Goal: Information Seeking & Learning: Learn about a topic

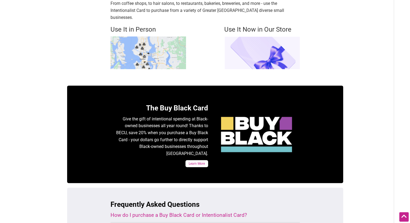
scroll to position [162, 0]
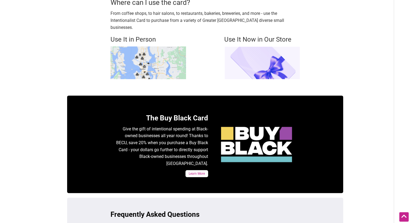
click at [176, 55] on img at bounding box center [149, 62] width 76 height 33
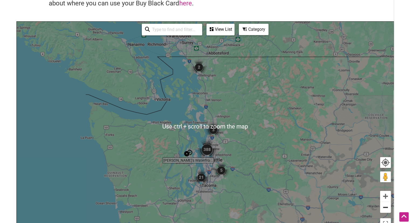
scroll to position [63, 0]
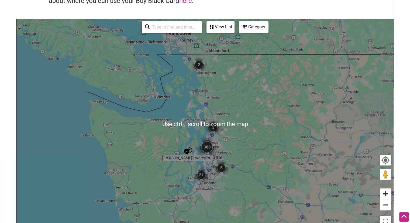
click at [388, 195] on button "Zoom in" at bounding box center [386, 193] width 11 height 11
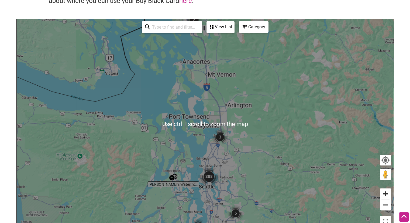
click at [388, 195] on button "Zoom in" at bounding box center [386, 193] width 11 height 11
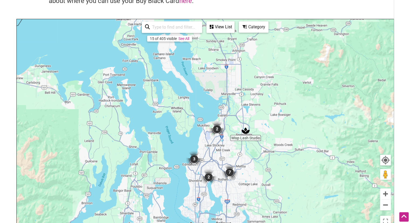
drag, startPoint x: 316, startPoint y: 151, endPoint x: 305, endPoint y: 102, distance: 49.9
click at [306, 102] on div "To navigate, press the arrow keys." at bounding box center [205, 124] width 377 height 210
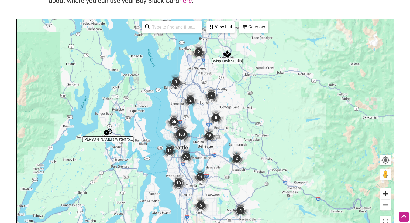
click at [385, 194] on button "Zoom in" at bounding box center [386, 193] width 11 height 11
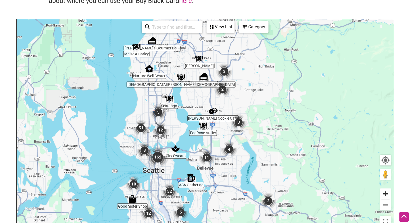
click at [385, 193] on button "Zoom in" at bounding box center [386, 193] width 11 height 11
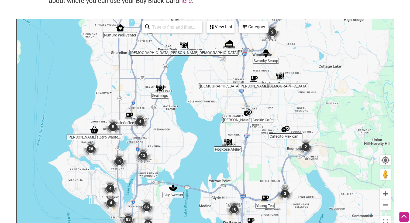
drag, startPoint x: 95, startPoint y: 103, endPoint x: 147, endPoint y: 123, distance: 55.6
click at [147, 123] on div "To navigate, press the arrow keys." at bounding box center [205, 124] width 377 height 210
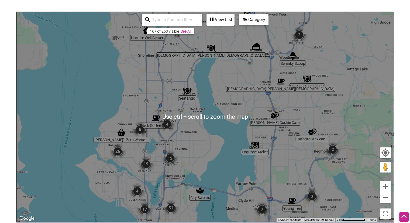
scroll to position [72, 0]
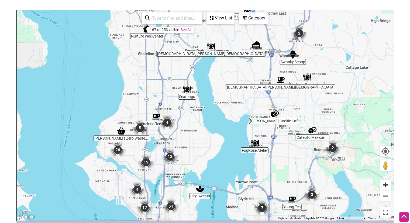
click at [384, 187] on button "Zoom in" at bounding box center [386, 184] width 11 height 11
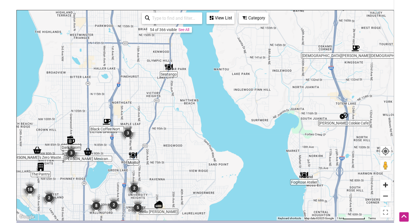
click at [384, 187] on button "Zoom in" at bounding box center [386, 184] width 11 height 11
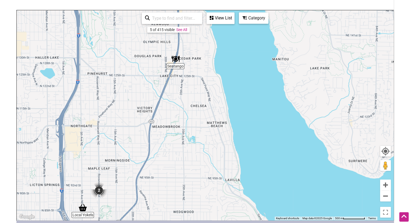
drag, startPoint x: 124, startPoint y: 150, endPoint x: 175, endPoint y: 218, distance: 85.2
click at [175, 218] on div "To navigate, press the arrow keys." at bounding box center [205, 115] width 377 height 210
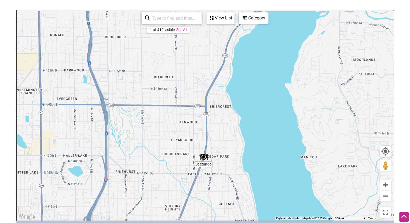
drag, startPoint x: 171, startPoint y: 146, endPoint x: 183, endPoint y: 172, distance: 28.3
click at [183, 172] on div "To navigate, press the arrow keys." at bounding box center [205, 115] width 377 height 210
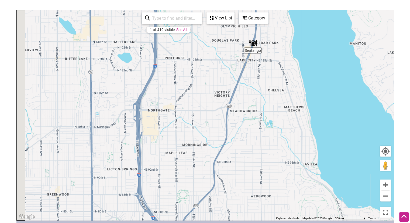
drag, startPoint x: 154, startPoint y: 174, endPoint x: 205, endPoint y: 52, distance: 132.9
click at [206, 46] on div "To navigate, press the arrow keys." at bounding box center [205, 115] width 377 height 210
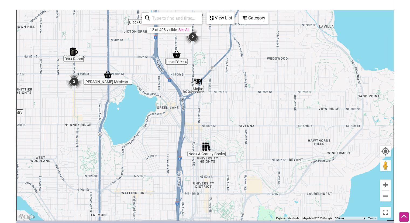
drag, startPoint x: 191, startPoint y: 152, endPoint x: 191, endPoint y: 98, distance: 53.7
click at [191, 98] on div "To navigate, press the arrow keys." at bounding box center [205, 115] width 377 height 210
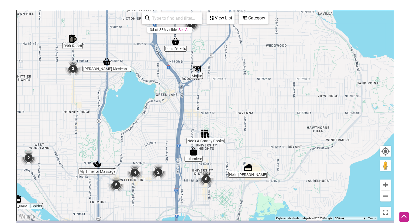
drag, startPoint x: 189, startPoint y: 141, endPoint x: 188, endPoint y: 127, distance: 14.1
click at [188, 127] on div "To navigate, press the arrow keys." at bounding box center [205, 115] width 377 height 210
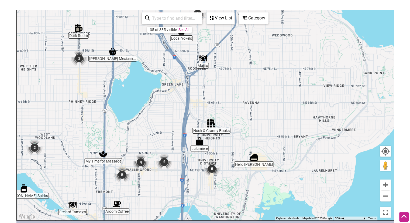
drag, startPoint x: 175, startPoint y: 140, endPoint x: 196, endPoint y: 116, distance: 31.6
click at [196, 116] on div "To navigate, press the arrow keys." at bounding box center [205, 115] width 377 height 210
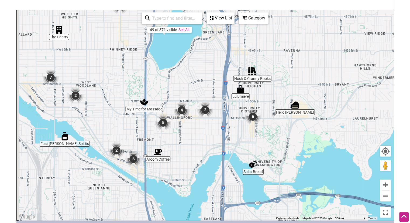
drag, startPoint x: 175, startPoint y: 169, endPoint x: 199, endPoint y: 135, distance: 42.2
click at [199, 136] on div "To navigate, press the arrow keys." at bounding box center [205, 115] width 377 height 210
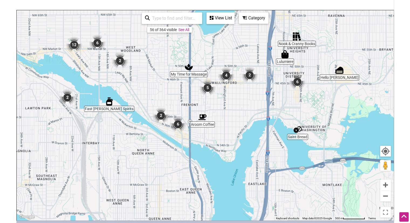
drag, startPoint x: 165, startPoint y: 167, endPoint x: 215, endPoint y: 136, distance: 59.3
click at [215, 136] on div "To navigate, press the arrow keys." at bounding box center [205, 115] width 377 height 210
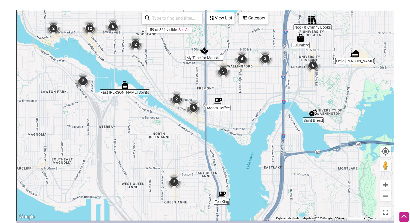
drag, startPoint x: 126, startPoint y: 153, endPoint x: 81, endPoint y: 95, distance: 73.1
click at [81, 95] on div "To navigate, press the arrow keys." at bounding box center [205, 115] width 377 height 210
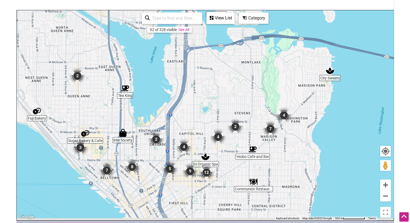
drag, startPoint x: 206, startPoint y: 154, endPoint x: 155, endPoint y: 106, distance: 70.5
click at [155, 106] on div "To navigate, press the arrow keys." at bounding box center [205, 115] width 377 height 210
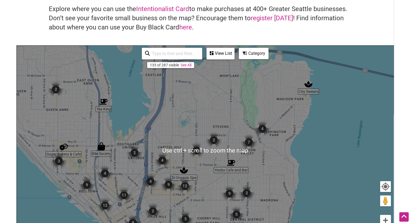
scroll to position [27, 0]
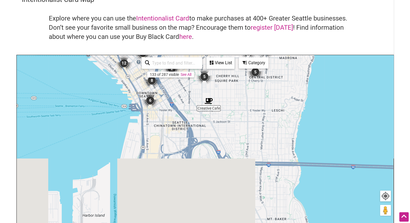
drag, startPoint x: 205, startPoint y: 183, endPoint x: 224, endPoint y: 27, distance: 156.9
click at [224, 27] on div "Intentionalist Card Map Explore where you can use the Intentionalist Card to ma…" at bounding box center [205, 130] width 378 height 271
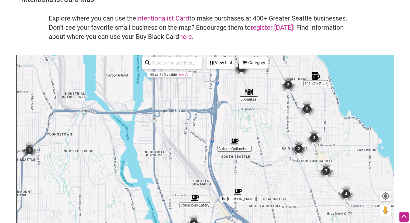
drag, startPoint x: 176, startPoint y: 114, endPoint x: 172, endPoint y: 186, distance: 72.2
click at [172, 186] on div "To navigate, press the arrow keys." at bounding box center [205, 160] width 377 height 210
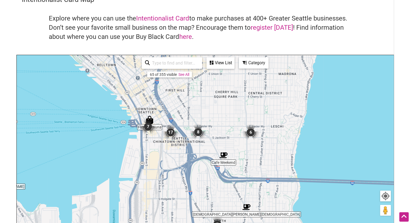
drag, startPoint x: 190, startPoint y: 112, endPoint x: 171, endPoint y: 191, distance: 81.7
click at [171, 192] on div "To navigate, press the arrow keys." at bounding box center [205, 160] width 377 height 210
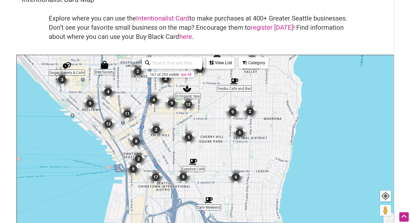
drag, startPoint x: 171, startPoint y: 167, endPoint x: 187, endPoint y: 152, distance: 22.0
click at [187, 152] on div "To navigate, press the arrow keys." at bounding box center [205, 160] width 377 height 210
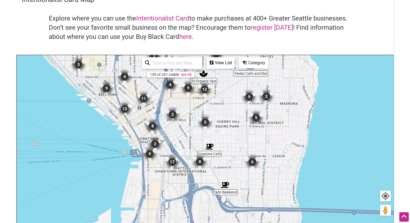
click at [172, 161] on img "17" at bounding box center [172, 162] width 16 height 16
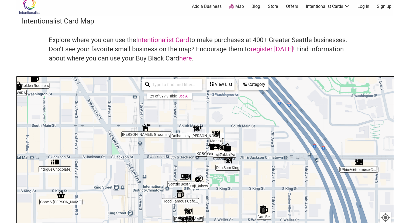
scroll to position [0, 0]
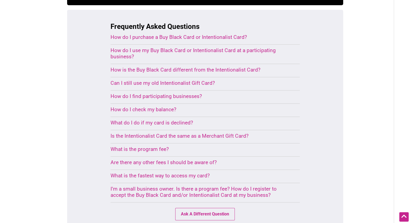
scroll to position [360, 0]
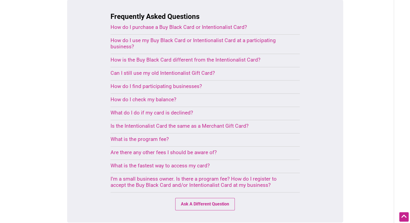
click at [154, 136] on div "What is the program fee?" at bounding box center [199, 139] width 176 height 6
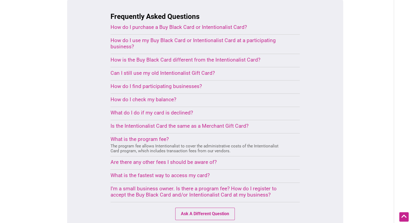
click at [176, 159] on div "Are there any other fees I should be aware of?" at bounding box center [199, 162] width 176 height 6
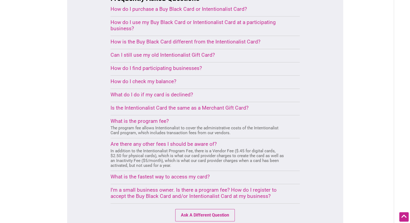
click at [176, 174] on div "What is the fastest way to access my card?" at bounding box center [199, 177] width 176 height 6
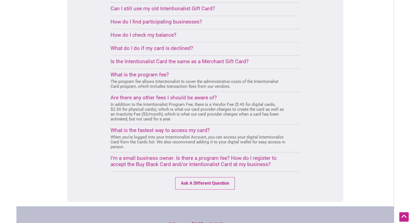
scroll to position [423, 0]
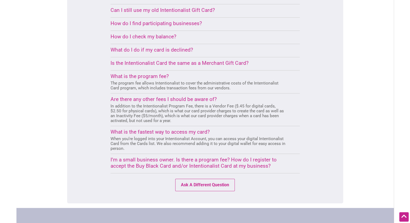
click at [166, 33] on div "How do I check my balance?" at bounding box center [199, 36] width 176 height 6
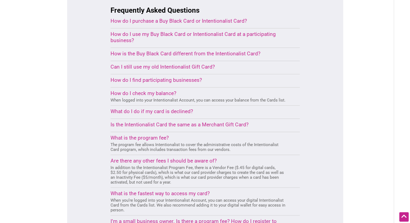
scroll to position [360, 0]
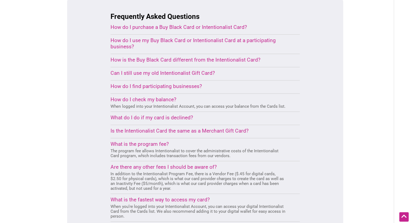
click at [163, 37] on div "How do I use my Buy Black Card or Intentionalist Card at a participating busine…" at bounding box center [199, 43] width 176 height 12
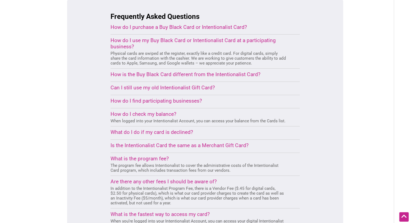
click at [175, 24] on div "How do I purchase a Buy Black Card or Intentionalist Card?" at bounding box center [199, 27] width 176 height 6
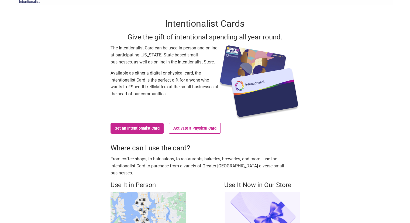
scroll to position [0, 0]
